Goal: Transaction & Acquisition: Purchase product/service

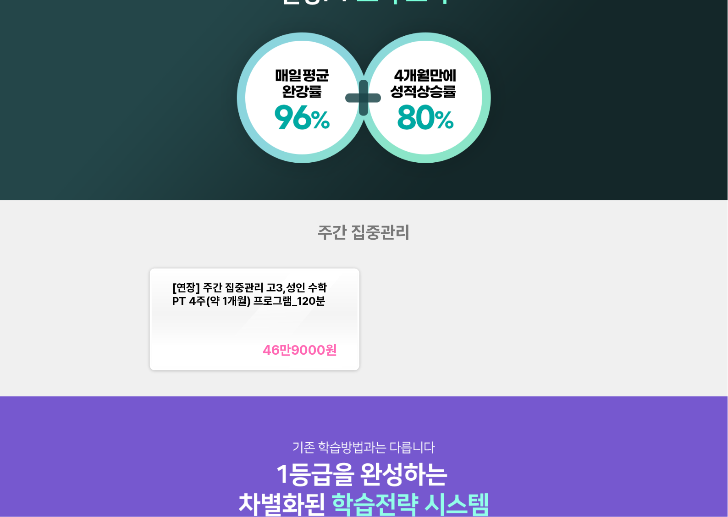
scroll to position [792, 0]
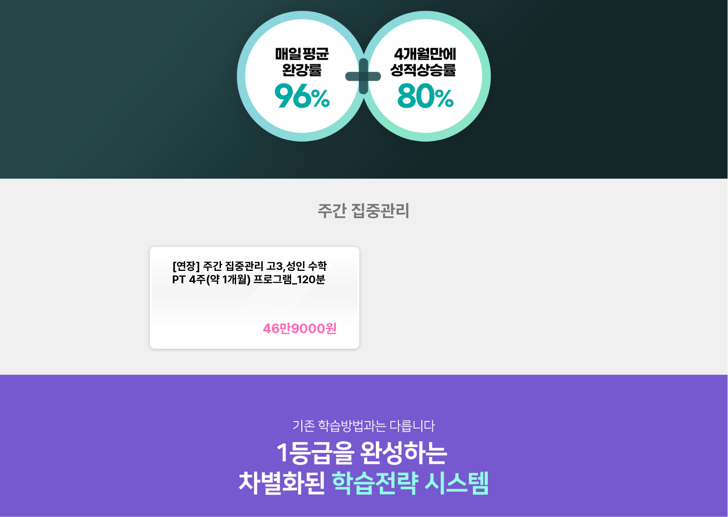
click at [295, 286] on div "[연장] 주간 집중관리 고3,성인 수학PT 4주(약 1개월) 프로그램_120분 46만9000 원" at bounding box center [254, 299] width 165 height 78
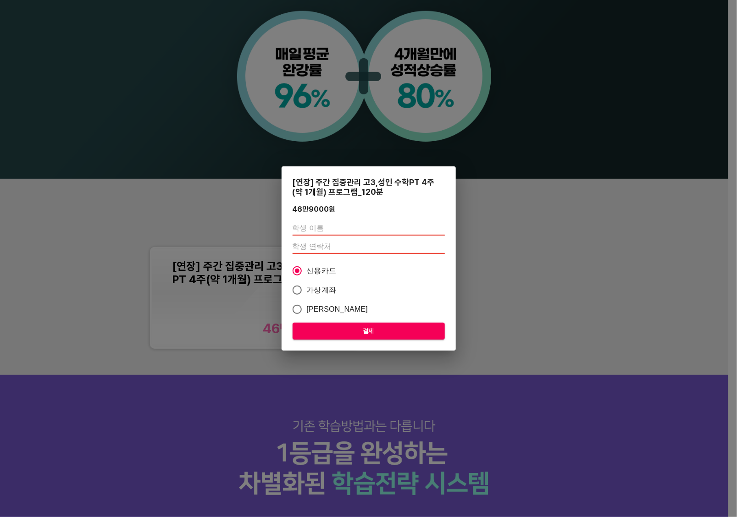
click at [338, 227] on input "text" at bounding box center [369, 228] width 152 height 15
type input "[PERSON_NAME]"
click at [322, 246] on input "number" at bounding box center [369, 246] width 152 height 15
paste input "01064006155"
type input "01064006155"
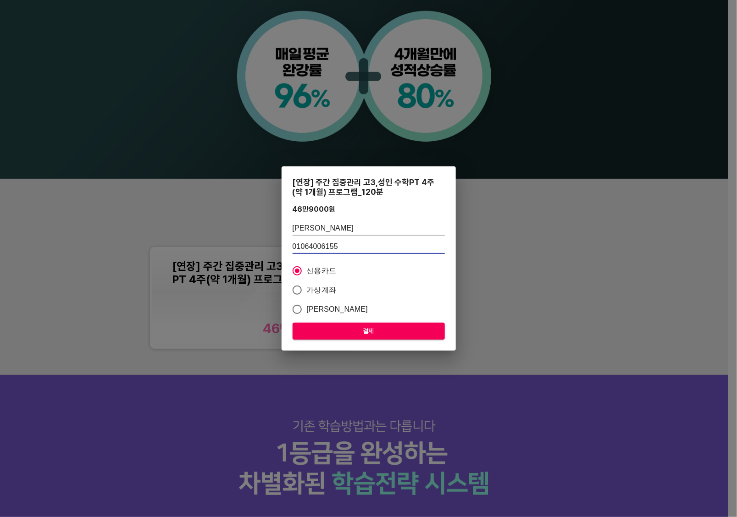
click at [320, 289] on span "가상계좌" at bounding box center [322, 290] width 30 height 11
click at [307, 289] on input "가상계좌" at bounding box center [297, 290] width 19 height 19
radio input "true"
click at [338, 332] on span "결제" at bounding box center [369, 331] width 138 height 11
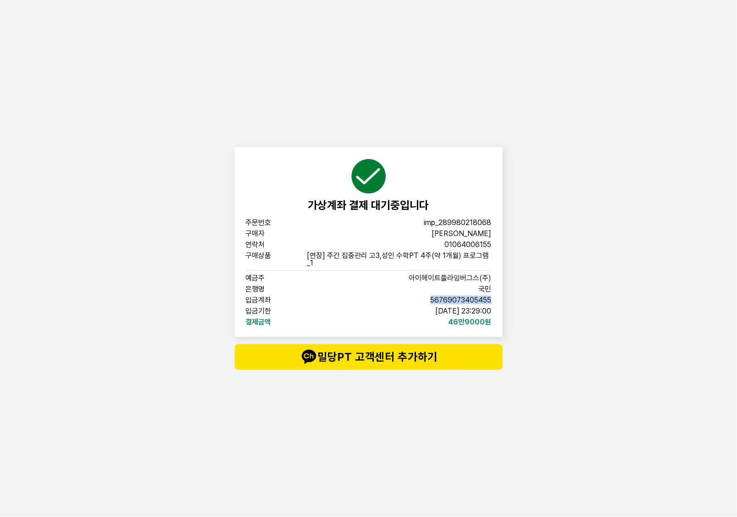
copy span "56769073405455"
drag, startPoint x: 427, startPoint y: 300, endPoint x: 498, endPoint y: 304, distance: 70.3
click at [498, 304] on div "가상계좌 결제 대기중입니다 주문번호 imp_[PHONE_NUMBER] 구매자 안태호 연락처 01064006155 구매상품 [연장] 주간 집중관…" at bounding box center [369, 242] width 268 height 190
